Goal: Task Accomplishment & Management: Complete application form

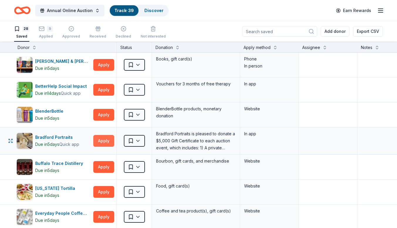
click at [105, 140] on button "Apply" at bounding box center [103, 141] width 21 height 12
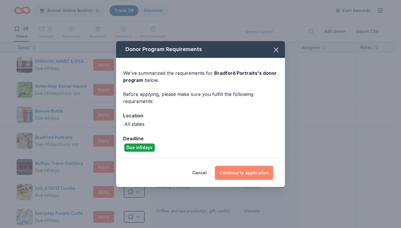
click at [265, 170] on button "Continue to application" at bounding box center [244, 173] width 58 height 14
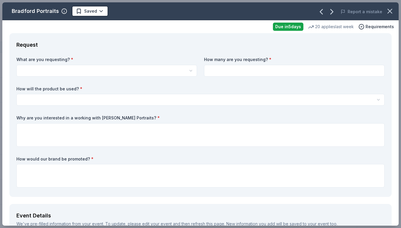
click at [134, 74] on body "Annual Online Auction Track · 39 Discover Earn Rewards 28 Saved 9 Applied Appro…" at bounding box center [198, 114] width 397 height 228
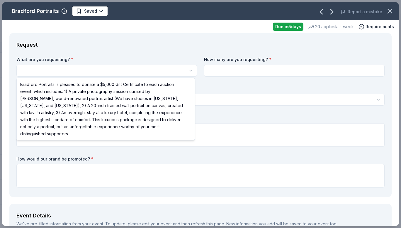
select select "Bradford Portraits is pleased to donate a $5,000 Gift Certificate to each aucti…"
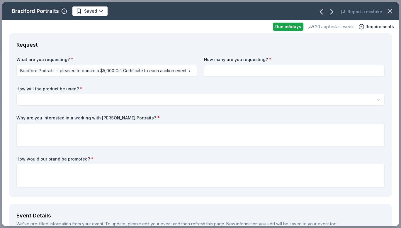
click at [224, 68] on input at bounding box center [294, 71] width 181 height 12
type input "1"
click at [78, 95] on html "Annual Online Auction Track · 39 Discover Earn Rewards 28 Saved 9 Applied Appro…" at bounding box center [200, 114] width 401 height 228
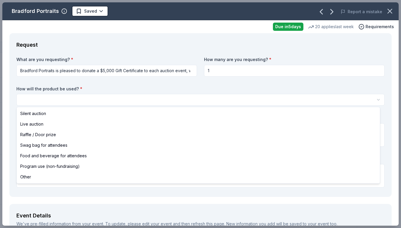
select select "other"
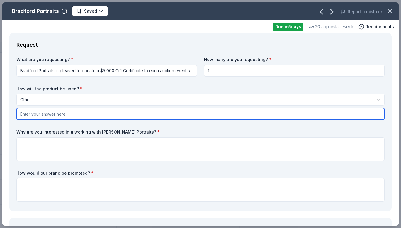
click at [61, 118] on input "text" at bounding box center [200, 114] width 369 height 12
type input "I"
type input "Online Auction"
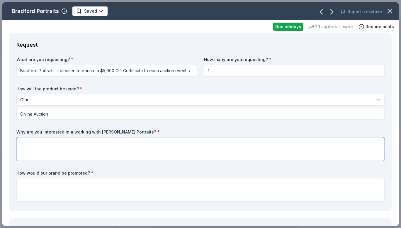
paste textarea "We are interested in partnering with [PERSON_NAME] Portraits because of your re…"
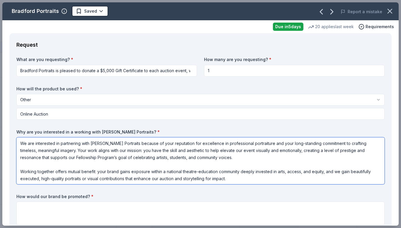
type textarea "We are interested in partnering with [PERSON_NAME] Portraits because of your re…"
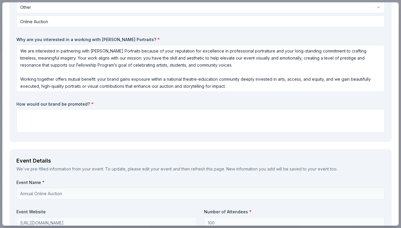
scroll to position [96, 0]
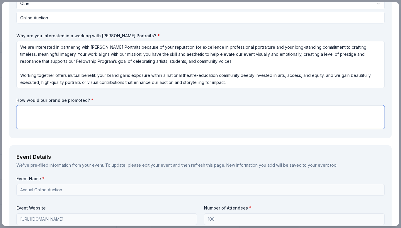
click at [102, 118] on textarea at bounding box center [200, 116] width 369 height 23
paste textarea "Bradford Portraits’ brand will be promoted through multiple channels connected …"
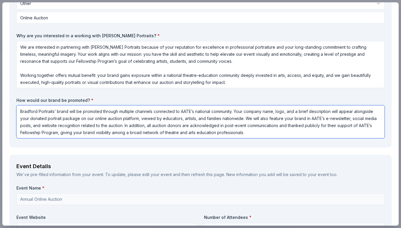
type textarea "Bradford Portraits’ brand will be promoted through multiple channels connected …"
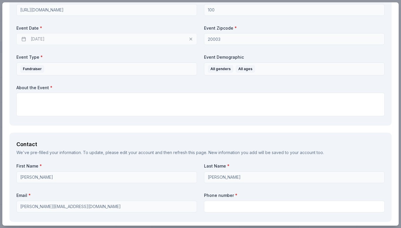
scroll to position [321, 0]
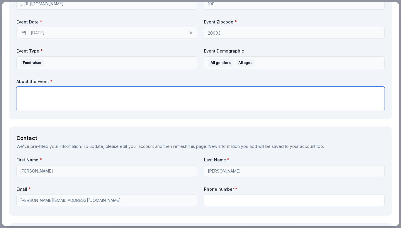
click at [95, 97] on textarea at bounding box center [200, 98] width 369 height 23
paste textarea "AATE’s Annual End-of-Year Auction is a national online fundraiser supporting th…"
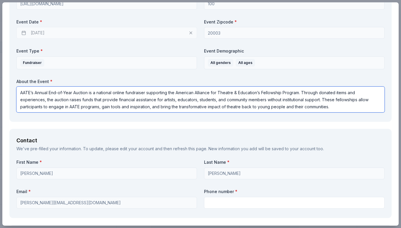
type textarea "AATE’s Annual End-of-Year Auction is a national online fundraiser supporting th…"
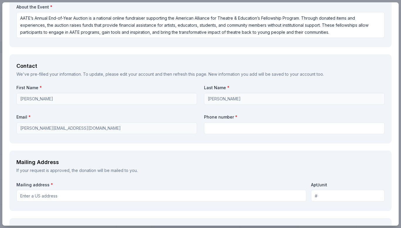
scroll to position [406, 0]
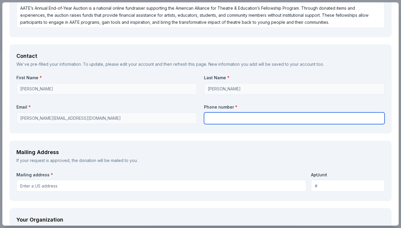
click at [325, 119] on input "text" at bounding box center [294, 118] width 181 height 12
type input "2029091194"
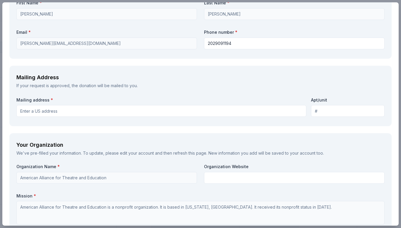
scroll to position [482, 0]
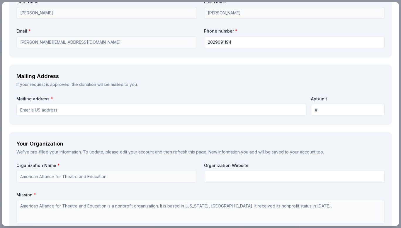
click at [109, 108] on input "Mailing address *" at bounding box center [161, 110] width 290 height 12
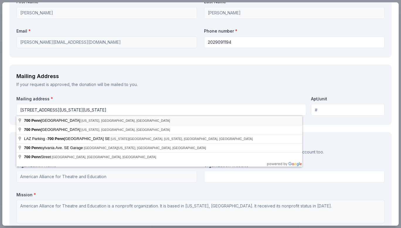
type input "[STREET_ADDRESS][US_STATE][US_STATE]"
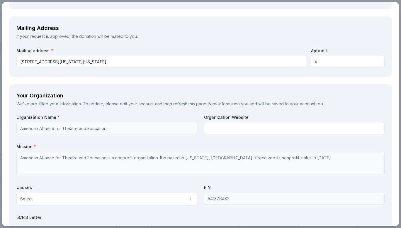
scroll to position [539, 0]
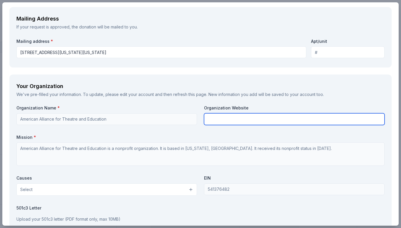
click at [275, 119] on input "text" at bounding box center [294, 119] width 181 height 12
type input "[DOMAIN_NAME]"
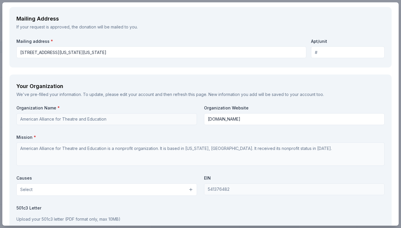
click at [162, 191] on button "Select" at bounding box center [106, 189] width 181 height 12
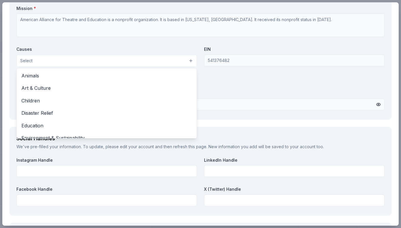
scroll to position [667, 0]
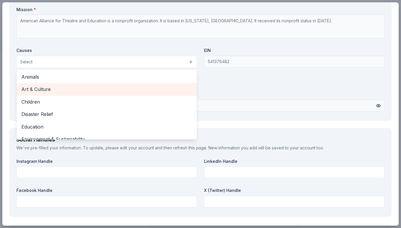
click at [93, 93] on div "Art & Culture" at bounding box center [107, 89] width 180 height 12
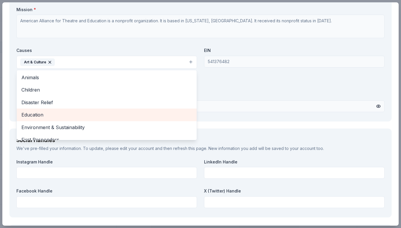
click at [43, 114] on span "Education" at bounding box center [106, 115] width 171 height 8
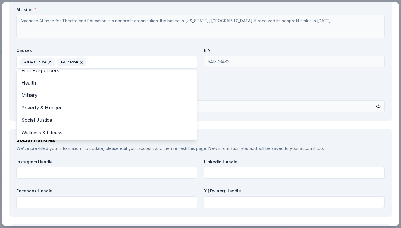
scroll to position [0, 0]
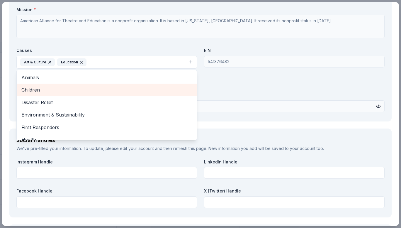
click at [76, 91] on span "Children" at bounding box center [106, 90] width 171 height 8
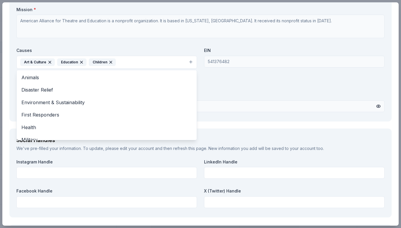
click at [243, 81] on div "Organization Name * American Alliance for Theatre and Education Organization We…" at bounding box center [200, 45] width 369 height 137
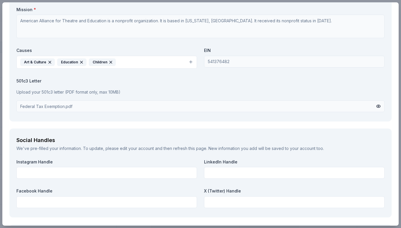
drag, startPoint x: 401, startPoint y: 173, endPoint x: 251, endPoint y: 36, distance: 202.5
click at [303, 121] on div "Bradford Portraits Saved Report a mistake Due [DATE] 20 applies last week Requi…" at bounding box center [200, 114] width 401 height 228
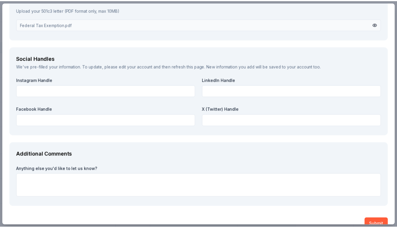
scroll to position [760, 0]
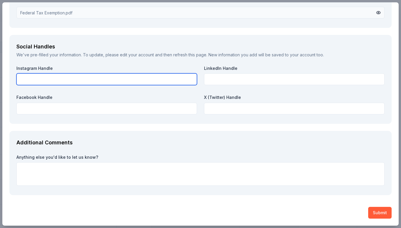
click at [105, 82] on input "text" at bounding box center [106, 79] width 181 height 12
type input "@aatenow"
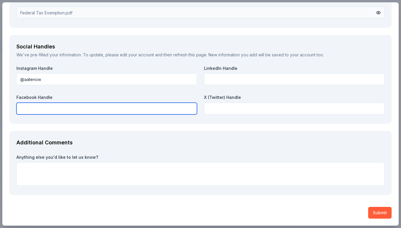
click at [97, 108] on input "text" at bounding box center [106, 109] width 181 height 12
type input "The American Alliance for Theatre & Education"
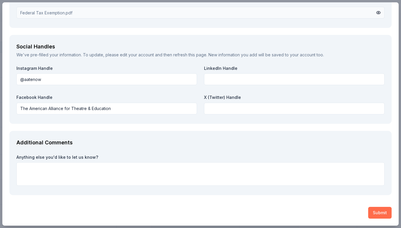
click at [376, 211] on button "Submit" at bounding box center [380, 213] width 23 height 12
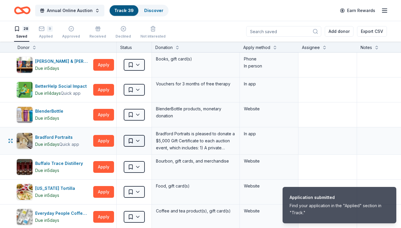
click at [138, 141] on html "Application submitted Find your application in the "Applied" section in "Track.…" at bounding box center [200, 114] width 401 height 228
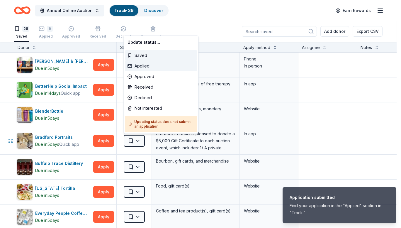
click at [153, 66] on div "Applied" at bounding box center [161, 66] width 72 height 11
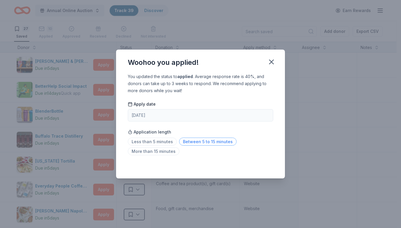
click at [201, 140] on span "Between 5 to 15 minutes" at bounding box center [208, 142] width 58 height 8
click at [271, 59] on icon "button" at bounding box center [272, 62] width 8 height 8
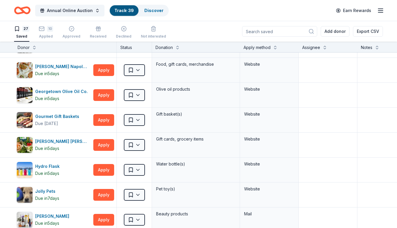
scroll to position [146, 0]
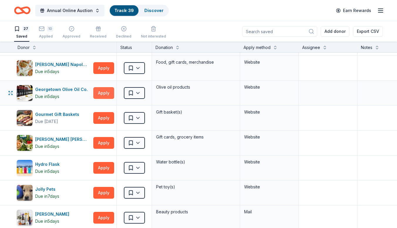
click at [100, 94] on button "Apply" at bounding box center [103, 93] width 21 height 12
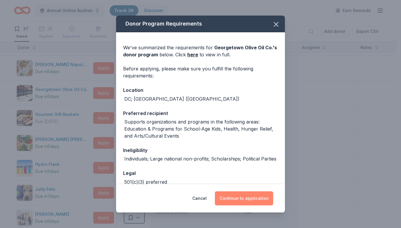
click at [255, 199] on button "Continue to application" at bounding box center [244, 198] width 58 height 14
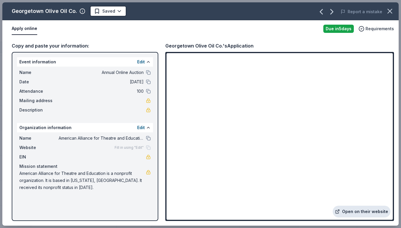
click at [367, 210] on link "Open on their website" at bounding box center [362, 212] width 58 height 12
click at [120, 8] on html "Annual Online Auction Track · 39 Discover Earn Rewards 27 Saved 10 Applied Appr…" at bounding box center [200, 114] width 401 height 228
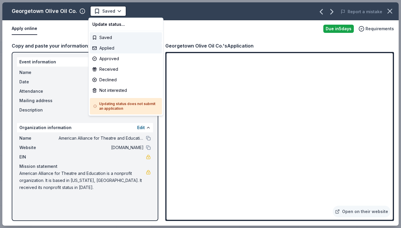
click at [116, 47] on div "Applied" at bounding box center [126, 48] width 72 height 11
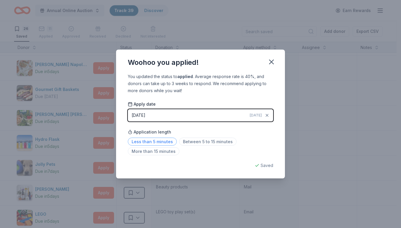
click at [163, 139] on span "Less than 5 minutes" at bounding box center [152, 142] width 49 height 8
click at [272, 64] on icon "button" at bounding box center [272, 62] width 8 height 8
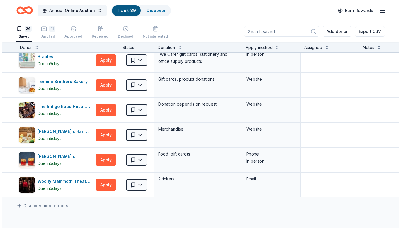
scroll to position [514, 0]
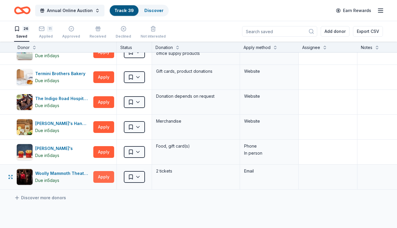
click at [102, 179] on button "Apply" at bounding box center [103, 177] width 21 height 12
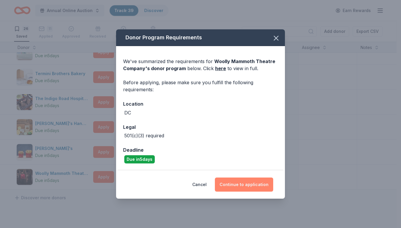
click at [243, 178] on button "Continue to application" at bounding box center [244, 185] width 58 height 14
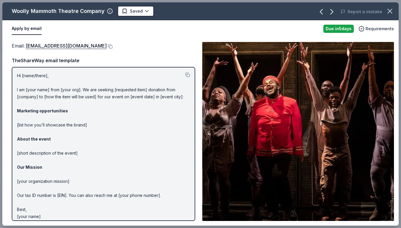
click at [107, 132] on p "Hi [name/there], I am [your name] from [your org]. We are seeking [requested it…" at bounding box center [103, 146] width 173 height 148
click at [181, 75] on p "Hi [name/there], I am [your name] from [your org]. We are seeking [requested it…" at bounding box center [103, 146] width 173 height 148
click at [185, 75] on button at bounding box center [187, 74] width 5 height 5
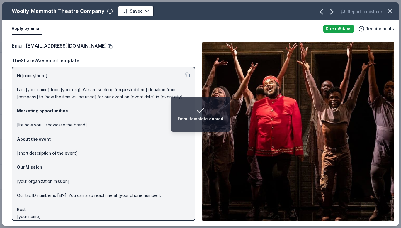
click at [107, 45] on button at bounding box center [110, 46] width 6 height 5
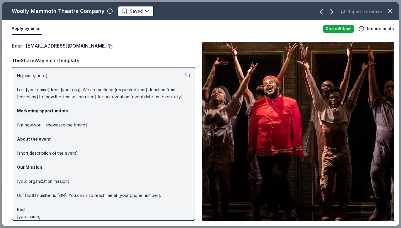
click at [73, 39] on div "Email : [EMAIL_ADDRESS][DOMAIN_NAME] Email : [EMAIL_ADDRESS][DOMAIN_NAME] TheSh…" at bounding box center [200, 131] width 397 height 188
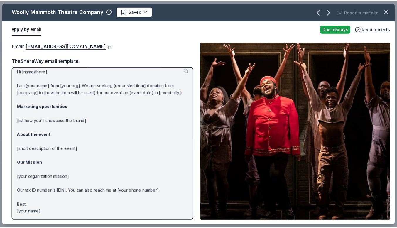
scroll to position [0, 0]
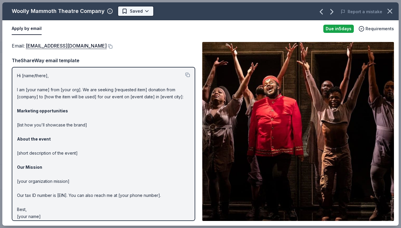
click at [143, 12] on html "Annual Online Auction Track · 39 Discover Earn Rewards 26 Saved 11 Applied Appr…" at bounding box center [200, 114] width 401 height 228
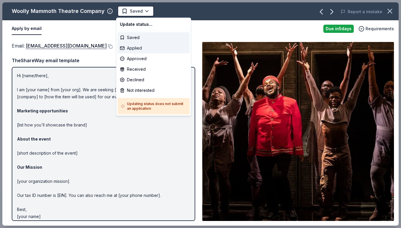
click at [132, 46] on div "Applied" at bounding box center [154, 48] width 72 height 11
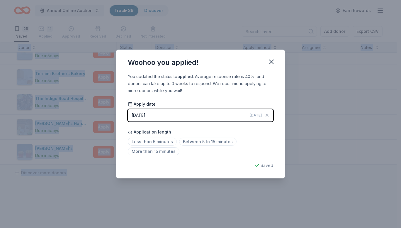
click at [211, 172] on div "You updated the status to applied . Average response rate is 40%, and donors ca…" at bounding box center [200, 126] width 169 height 106
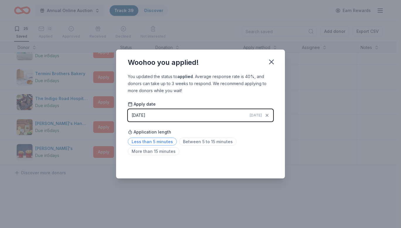
click at [144, 143] on span "Less than 5 minutes" at bounding box center [152, 142] width 49 height 8
click at [273, 63] on icon "button" at bounding box center [272, 62] width 4 height 4
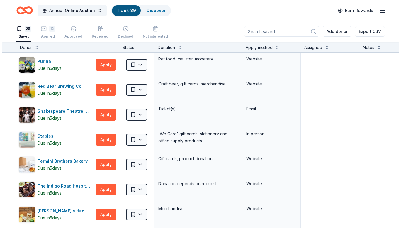
scroll to position [415, 0]
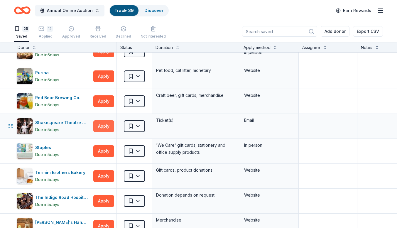
click at [107, 125] on button "Apply" at bounding box center [103, 126] width 21 height 12
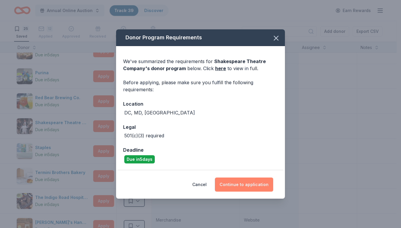
click at [238, 188] on button "Continue to application" at bounding box center [244, 185] width 58 height 14
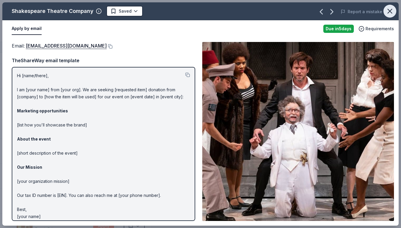
click at [388, 7] on icon "button" at bounding box center [390, 11] width 8 height 8
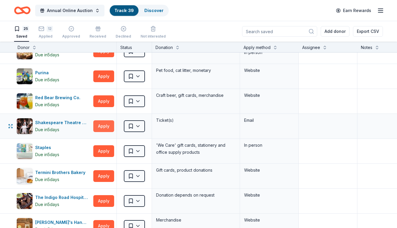
click at [98, 124] on button "Apply" at bounding box center [103, 126] width 21 height 12
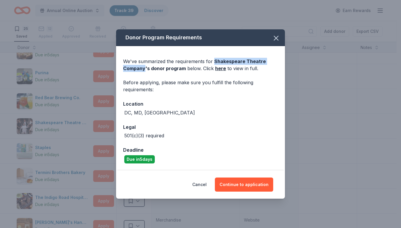
drag, startPoint x: 214, startPoint y: 61, endPoint x: 145, endPoint y: 67, distance: 68.7
click at [145, 67] on span "Shakespeare Theatre Company 's donor program" at bounding box center [194, 64] width 143 height 13
copy span "Shakespeare Theatre Company"
click at [274, 40] on icon "button" at bounding box center [276, 38] width 4 height 4
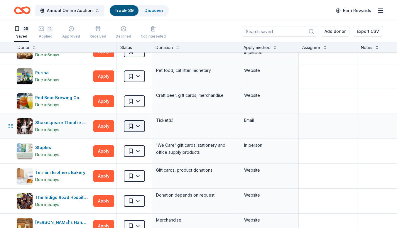
click at [139, 128] on html "Annual Online Auction Track · 39 Discover Earn Rewards 25 Saved 12 Applied Appr…" at bounding box center [198, 114] width 397 height 228
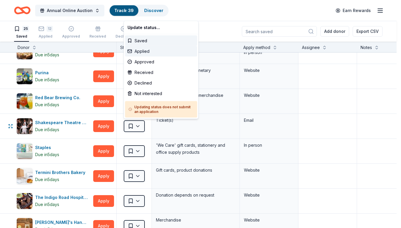
click at [145, 51] on div "Applied" at bounding box center [161, 51] width 72 height 11
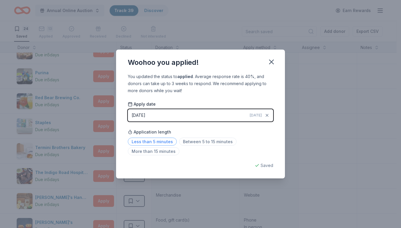
click at [159, 139] on span "Less than 5 minutes" at bounding box center [152, 142] width 49 height 8
click at [271, 64] on icon "button" at bounding box center [272, 62] width 8 height 8
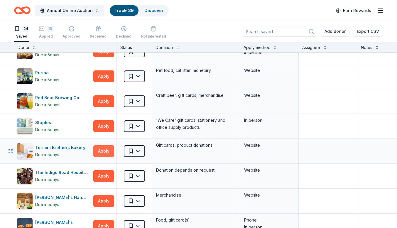
click at [108, 149] on button "Apply" at bounding box center [103, 151] width 21 height 12
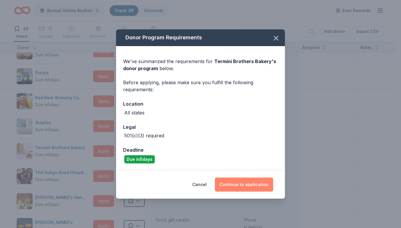
click at [244, 181] on button "Continue to application" at bounding box center [244, 185] width 58 height 14
